Goal: Task Accomplishment & Management: Use online tool/utility

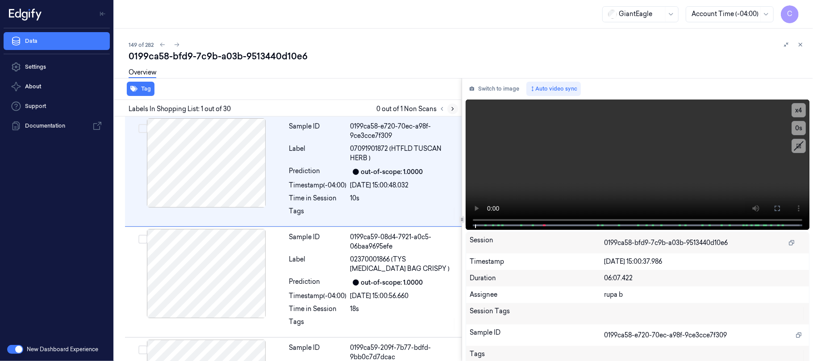
click at [454, 105] on button at bounding box center [453, 109] width 11 height 11
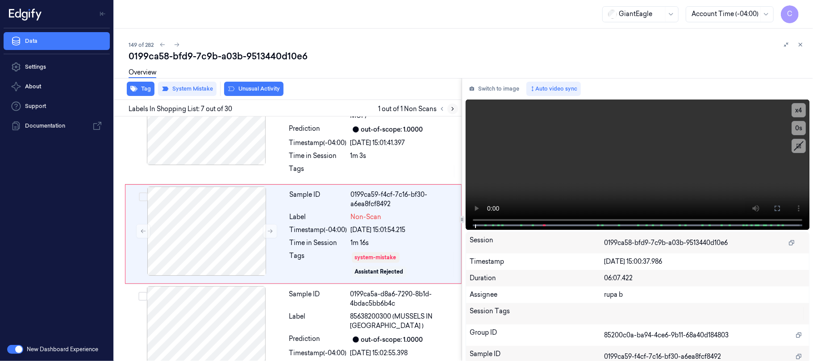
scroll to position [594, 0]
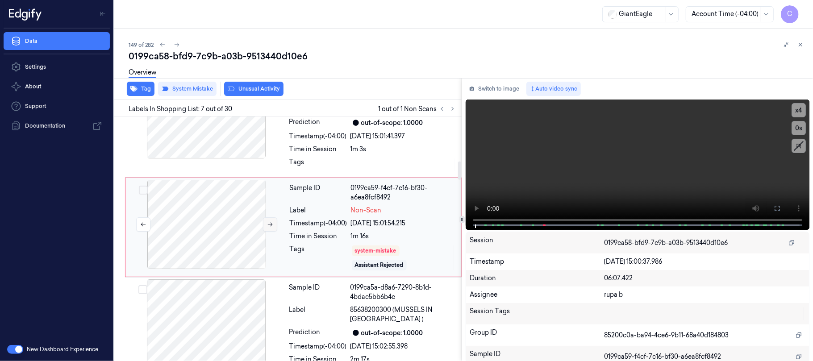
click at [270, 228] on icon at bounding box center [270, 225] width 6 height 6
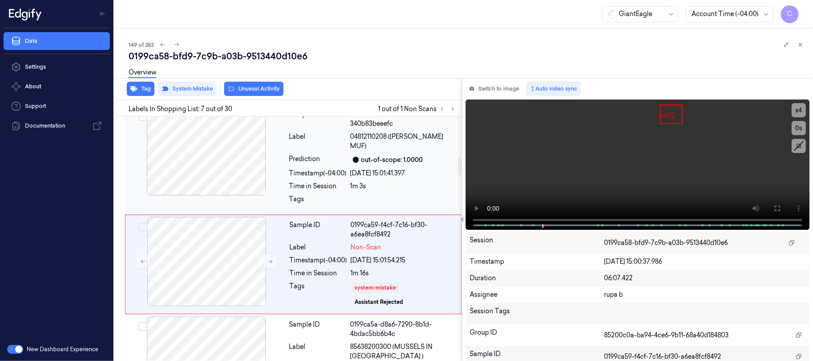
scroll to position [534, 0]
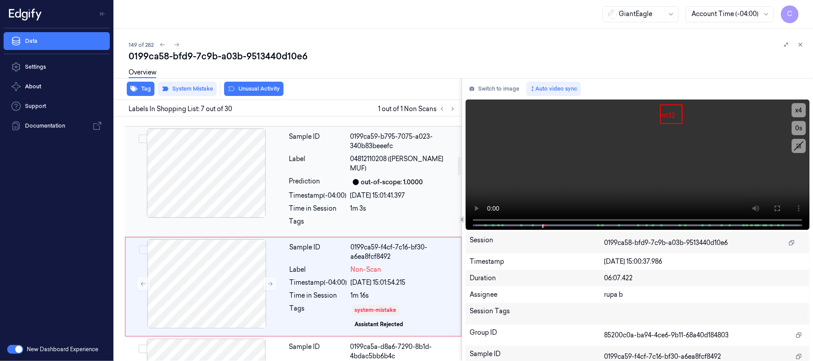
click at [235, 175] on div at bounding box center [206, 173] width 159 height 89
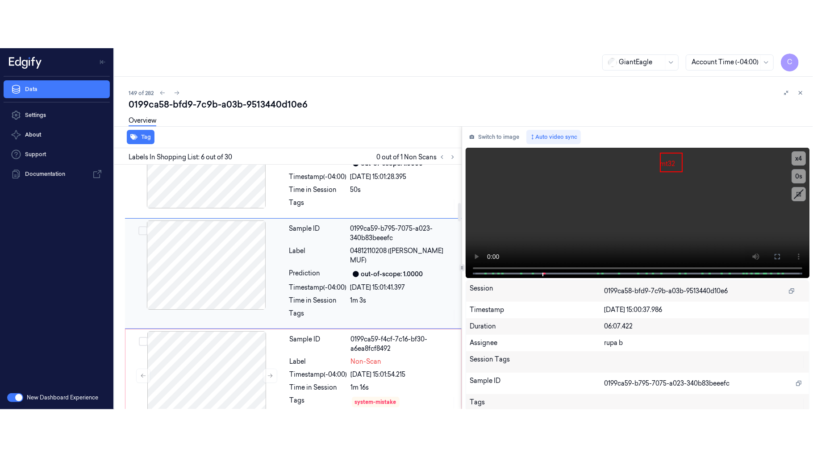
scroll to position [488, 0]
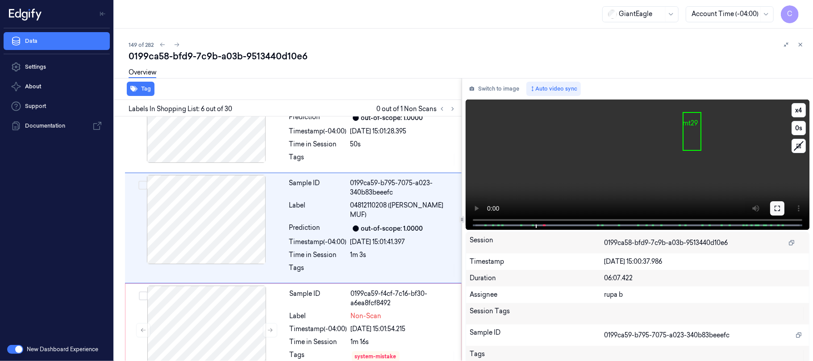
click at [774, 209] on icon at bounding box center [777, 208] width 7 height 7
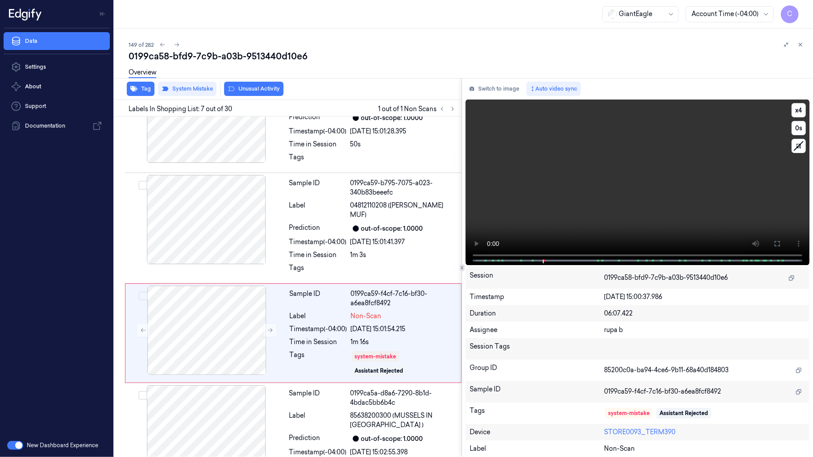
scroll to position [545, 0]
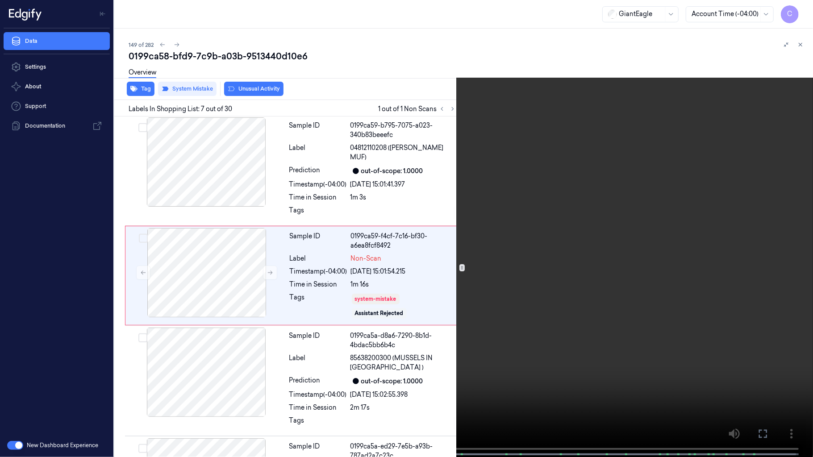
click at [320, 348] on video at bounding box center [406, 229] width 813 height 459
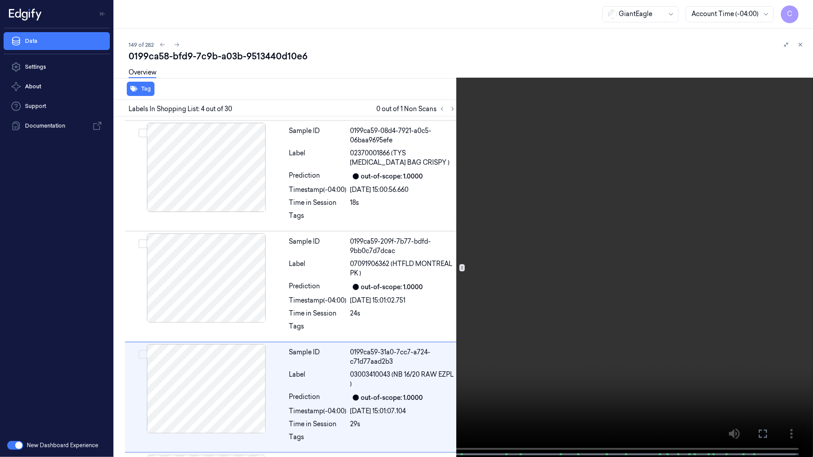
scroll to position [218, 0]
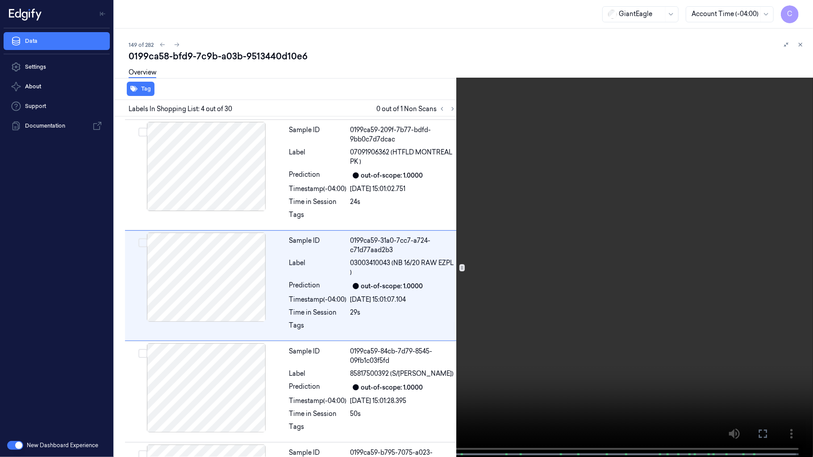
click at [390, 191] on video at bounding box center [406, 229] width 813 height 459
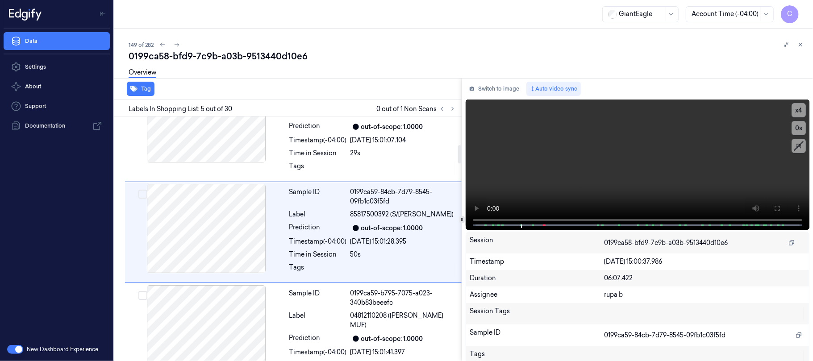
scroll to position [377, 0]
click at [455, 108] on icon at bounding box center [453, 109] width 6 height 6
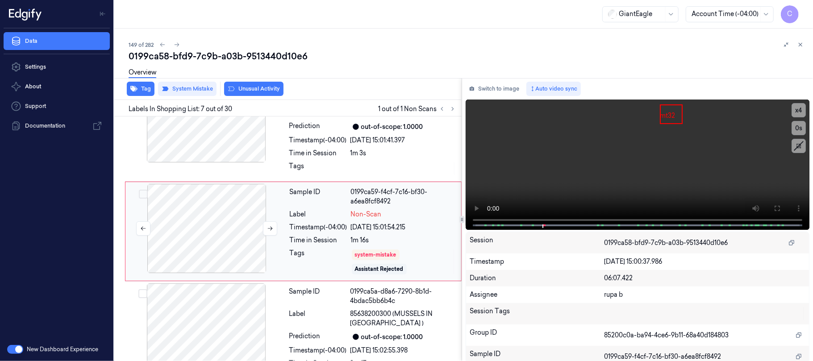
scroll to position [594, 0]
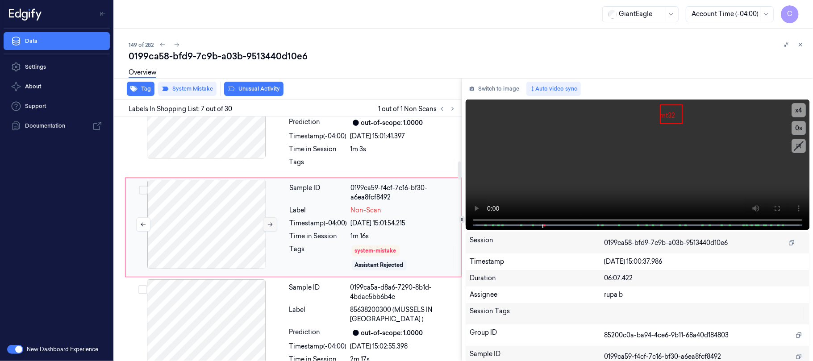
click at [270, 227] on icon at bounding box center [270, 225] width 5 height 4
